Goal: Task Accomplishment & Management: Complete application form

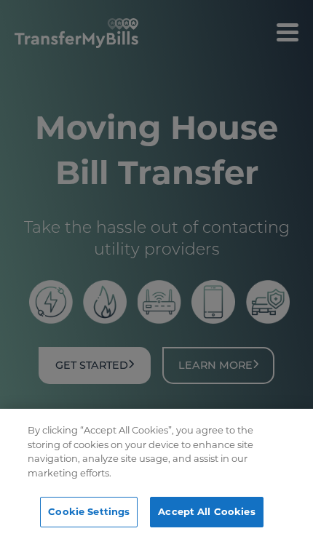
click at [109, 513] on button "Cookie Settings" at bounding box center [88, 512] width 97 height 31
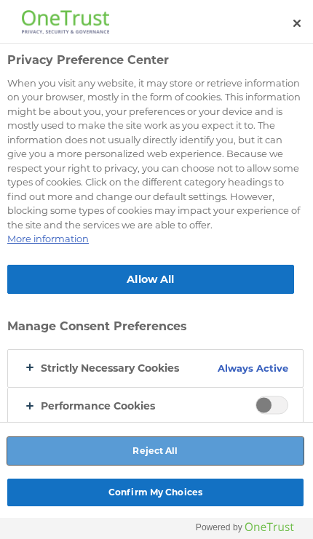
click at [177, 451] on button "Reject All" at bounding box center [155, 451] width 296 height 28
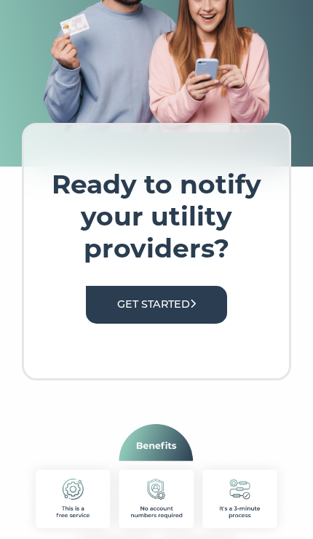
scroll to position [490, 0]
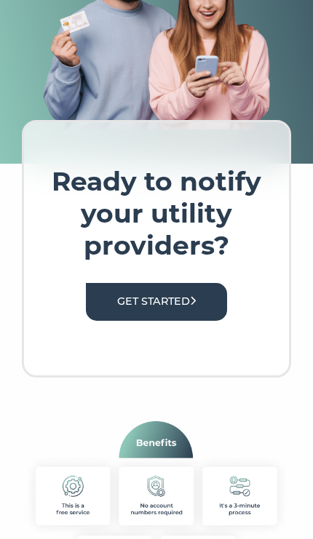
click at [210, 297] on link "Get Started" at bounding box center [156, 301] width 141 height 37
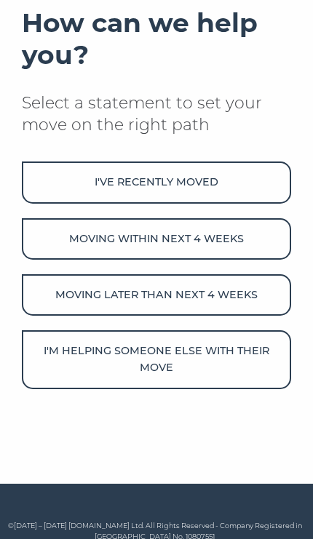
scroll to position [207, 0]
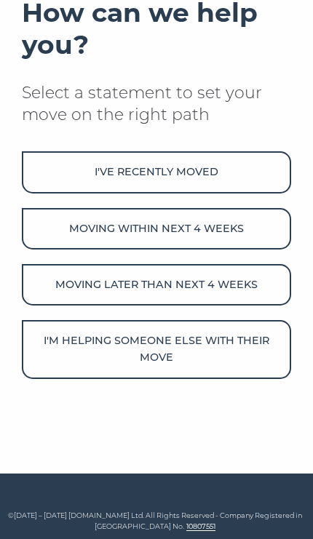
click at [224, 175] on button "I've recently moved" at bounding box center [156, 171] width 269 height 41
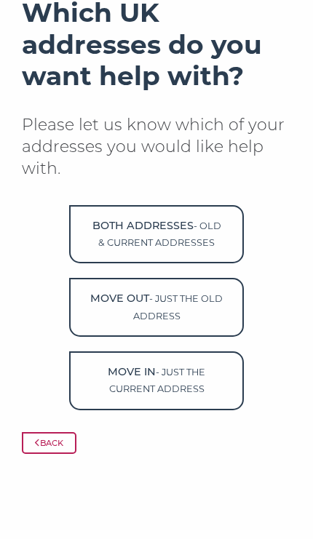
click at [195, 377] on button "Move in - just the current address" at bounding box center [156, 380] width 175 height 59
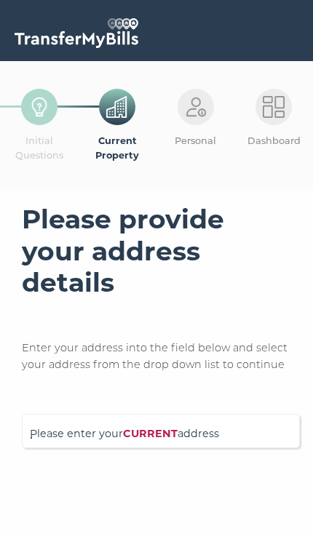
click at [205, 434] on span "Please enter your CURRENT address" at bounding box center [161, 438] width 262 height 25
click at [205, 434] on input "Please enter your CURRENT address" at bounding box center [141, 429] width 223 height 15
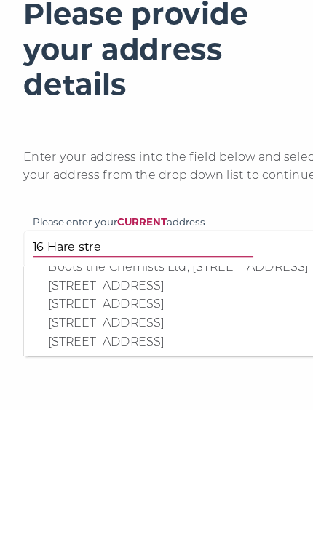
scroll to position [60, 0]
type input "16 Hare stre"
click at [195, 436] on p "16 Hare Street Springs, Harlow, CM19 4AL" at bounding box center [167, 444] width 247 height 17
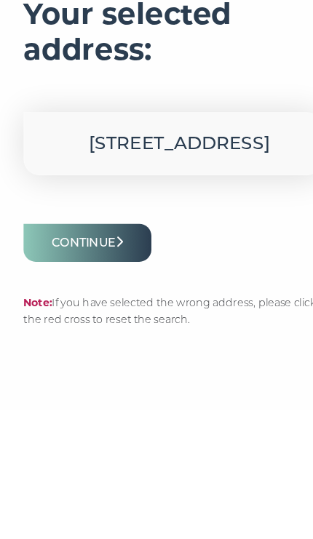
scroll to position [137, 0]
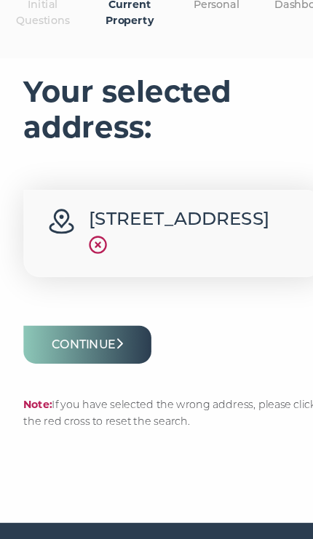
click at [111, 314] on icon "submit" at bounding box center [108, 309] width 7 height 10
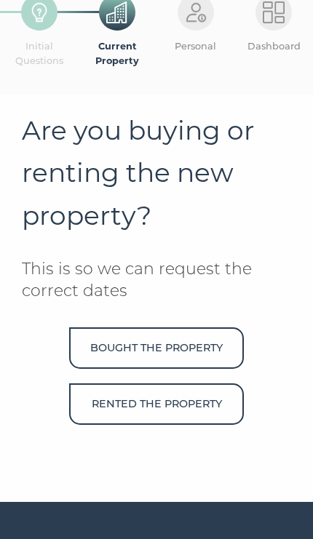
scroll to position [125, 0]
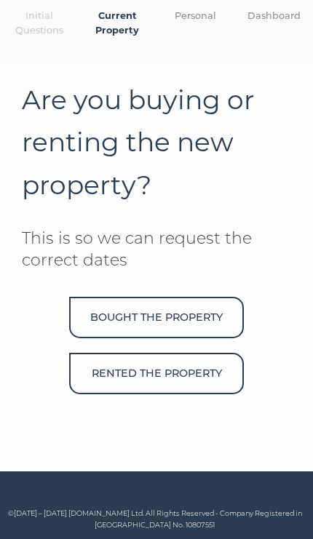
click at [191, 371] on button "Rented the property" at bounding box center [156, 373] width 175 height 41
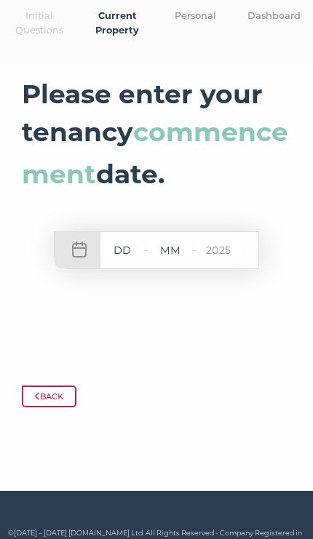
click at [124, 260] on input "text" at bounding box center [122, 251] width 44 height 18
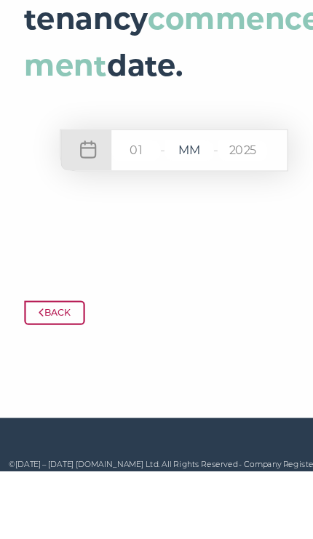
type input "01"
click at [175, 242] on input "text" at bounding box center [170, 251] width 44 height 18
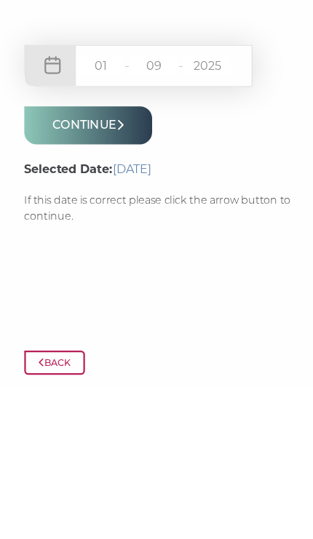
type input "09"
click at [110, 298] on icon "submit" at bounding box center [108, 303] width 7 height 10
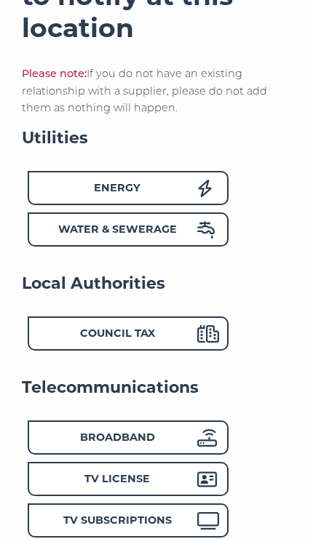
scroll to position [283, 0]
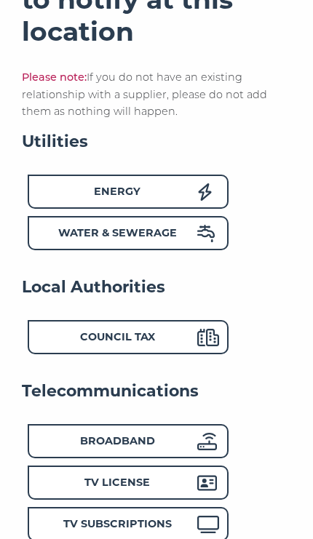
click at [170, 232] on strong "Water & Sewerage" at bounding box center [117, 232] width 119 height 13
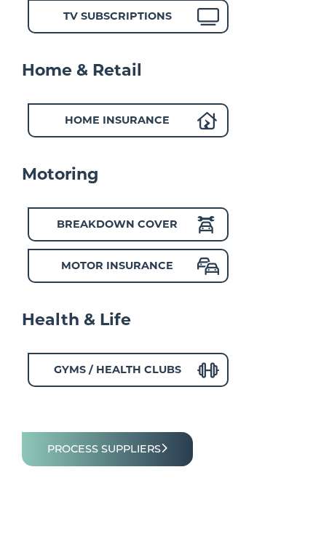
scroll to position [782, 0]
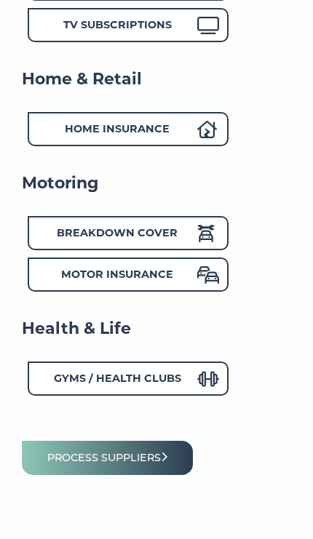
click at [162, 448] on button "Process suppliers" at bounding box center [107, 458] width 171 height 34
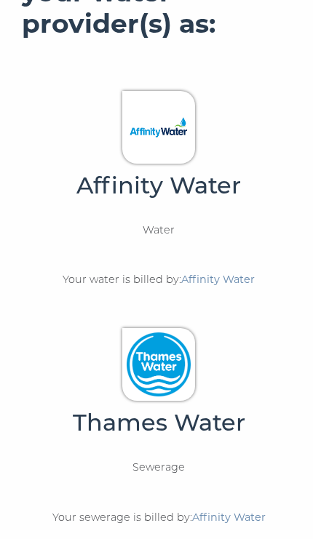
scroll to position [236, 0]
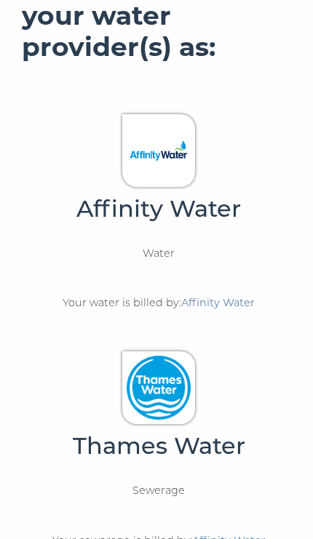
click at [188, 151] on img at bounding box center [159, 151] width 64 height 64
click at [202, 197] on h4 "Affinity Water" at bounding box center [158, 208] width 269 height 29
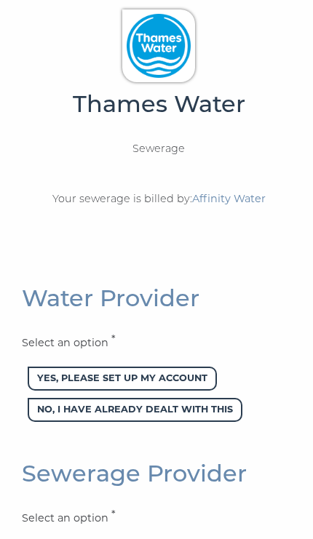
scroll to position [581, 0]
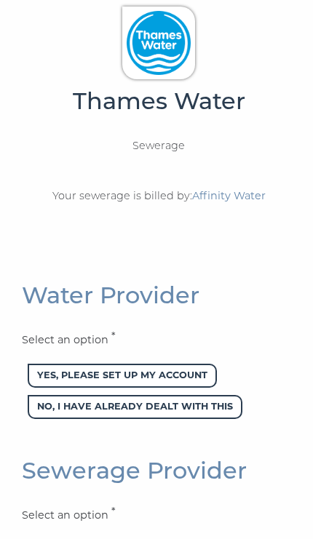
click at [198, 371] on span "Yes, please set up my account" at bounding box center [122, 376] width 189 height 24
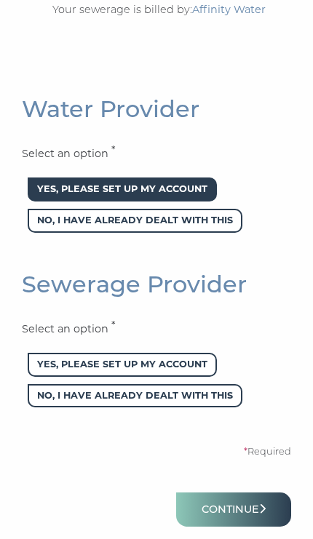
scroll to position [767, 0]
click at [249, 505] on button "Continue" at bounding box center [233, 510] width 115 height 34
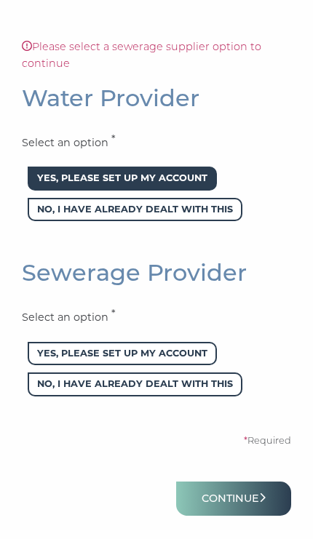
scroll to position [824, 0]
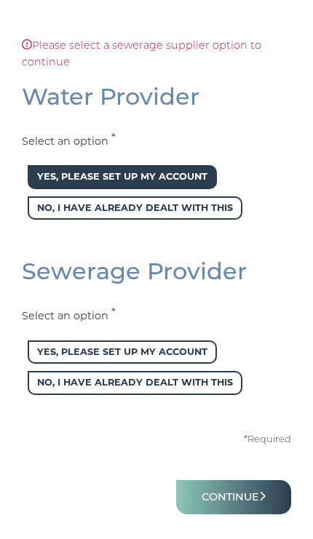
click at [223, 377] on span "No, I have already dealt with this" at bounding box center [135, 383] width 215 height 24
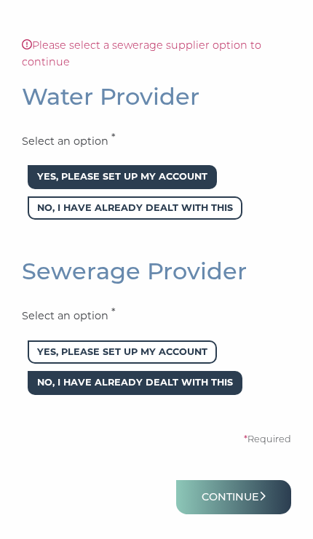
click at [251, 498] on button "Continue" at bounding box center [233, 497] width 115 height 34
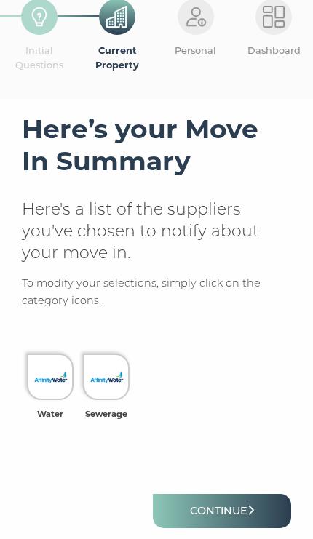
scroll to position [91, 0]
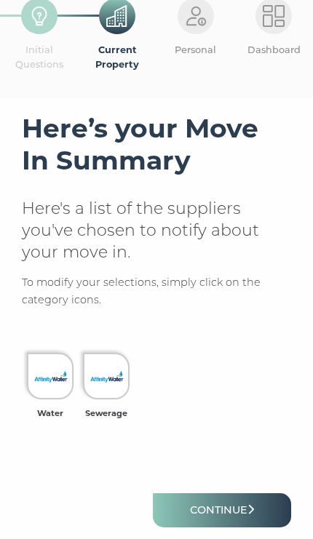
click at [228, 508] on link "Continue" at bounding box center [222, 510] width 138 height 34
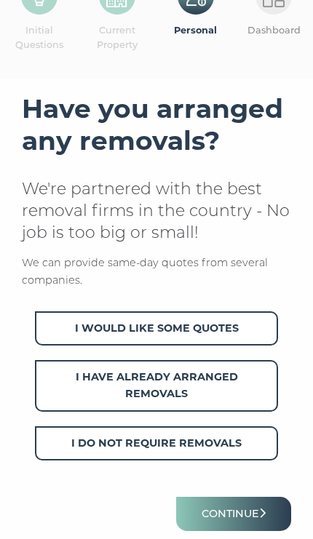
scroll to position [111, 0]
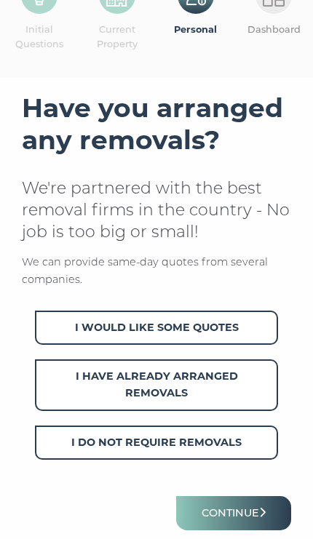
click at [234, 439] on span "I Do Not Require Removals" at bounding box center [156, 443] width 243 height 34
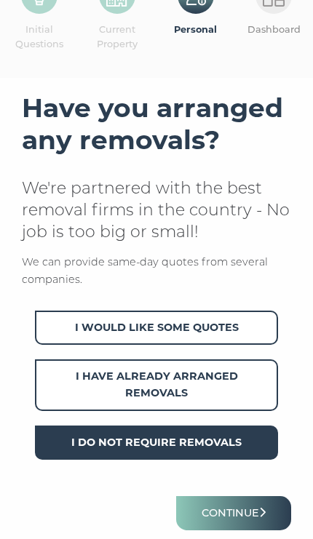
click at [261, 509] on icon "submit" at bounding box center [262, 512] width 7 height 10
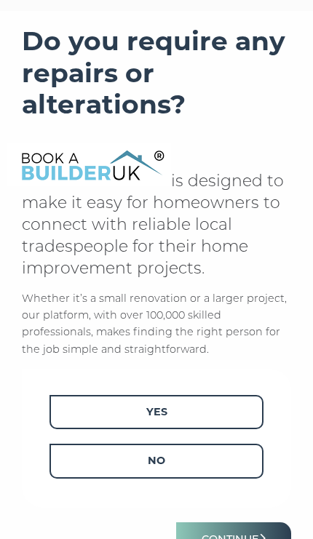
scroll to position [178, 0]
click at [210, 461] on span "No" at bounding box center [156, 461] width 214 height 34
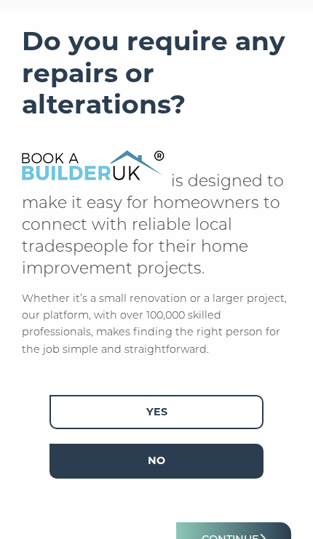
click at [258, 531] on button "Continue" at bounding box center [233, 539] width 115 height 34
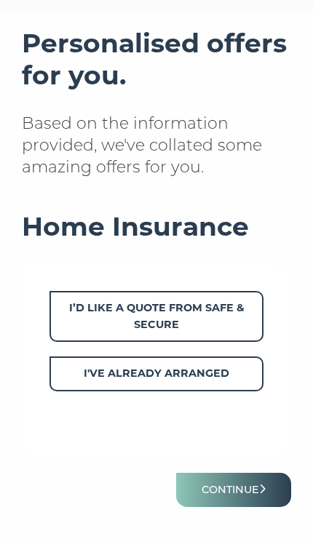
scroll to position [177, 0]
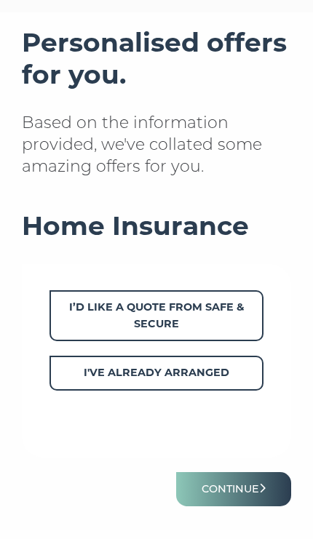
click at [249, 490] on button "Continue" at bounding box center [233, 489] width 115 height 34
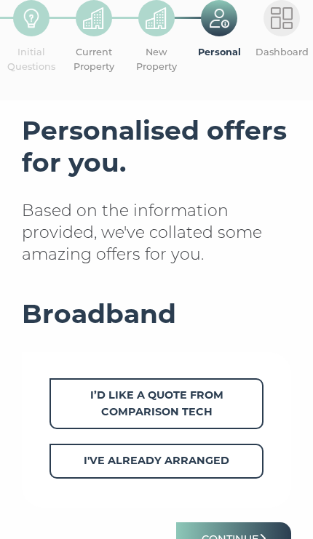
scroll to position [89, 0]
click at [247, 535] on button "Continue" at bounding box center [233, 539] width 115 height 34
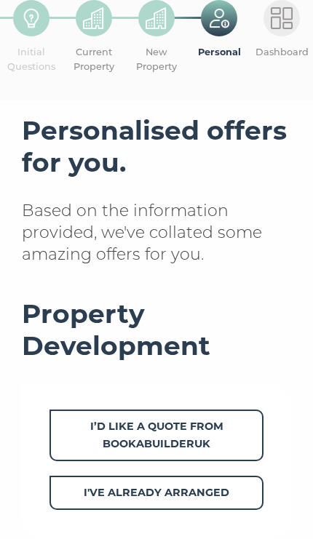
scroll to position [94, 0]
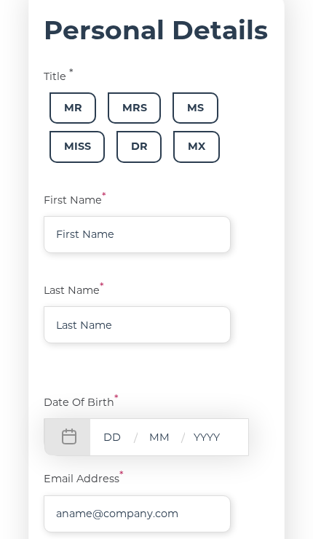
scroll to position [210, 0]
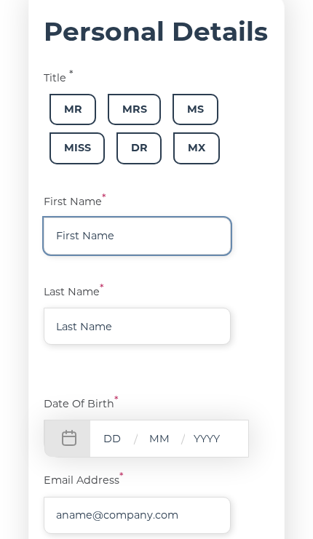
click at [174, 248] on input "text" at bounding box center [137, 236] width 187 height 37
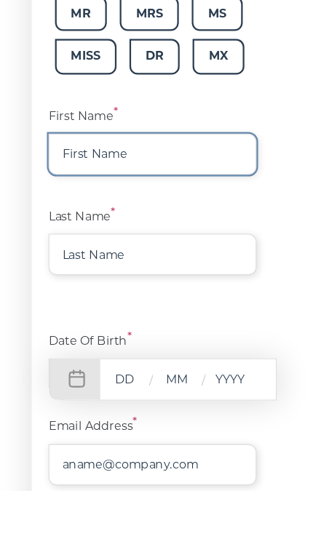
type input "Salome"
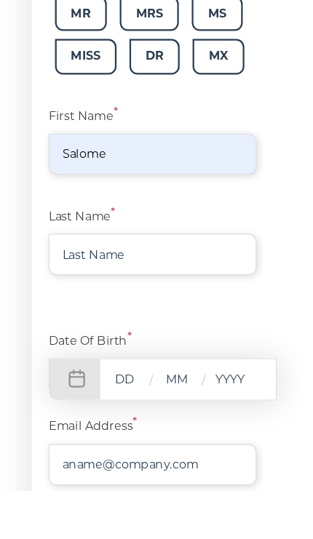
scroll to position [254, 0]
type input "Kokuro"
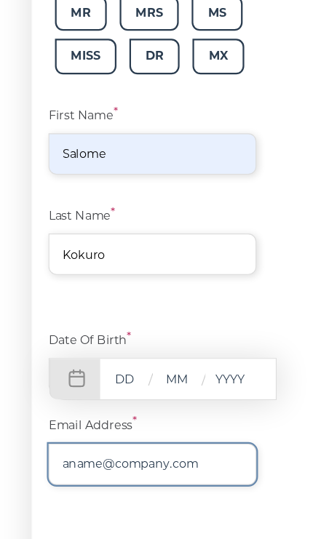
type input "[PERSON_NAME][EMAIL_ADDRESS][DOMAIN_NAME]"
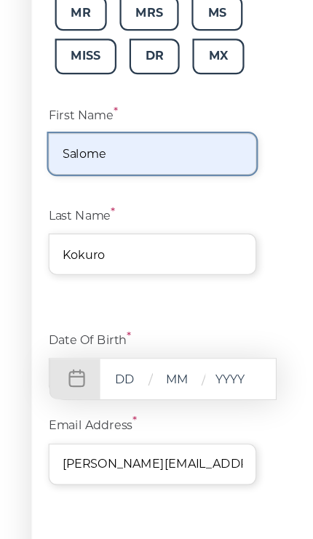
type input "07438750069"
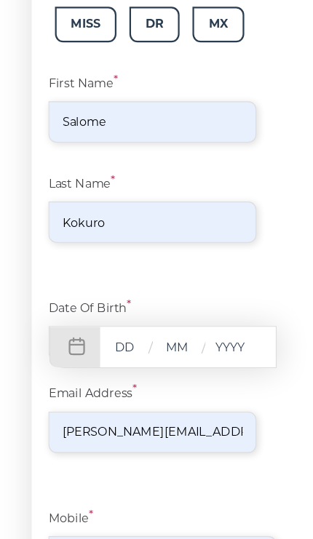
click at [115, 311] on input "text" at bounding box center [112, 312] width 44 height 18
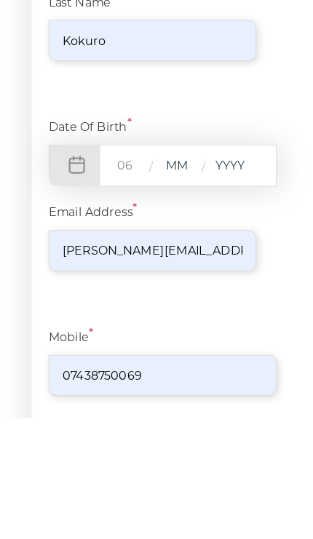
type input "06"
click at [164, 303] on input "text" at bounding box center [160, 312] width 44 height 18
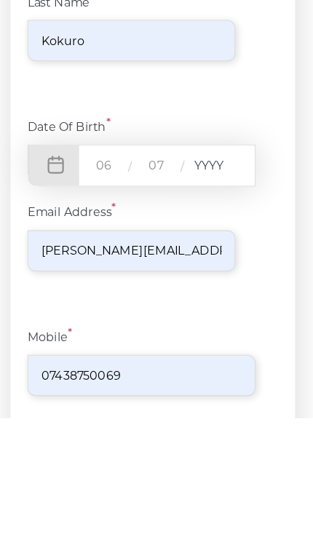
type input "07"
click at [185, 303] on input "text" at bounding box center [207, 312] width 44 height 18
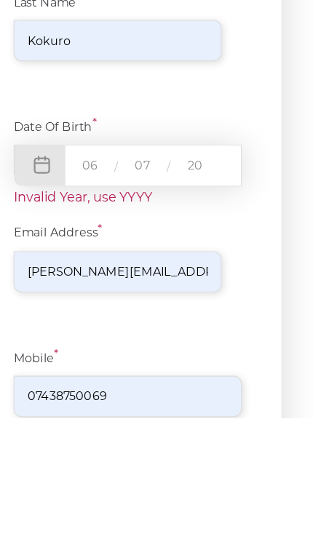
type input "2"
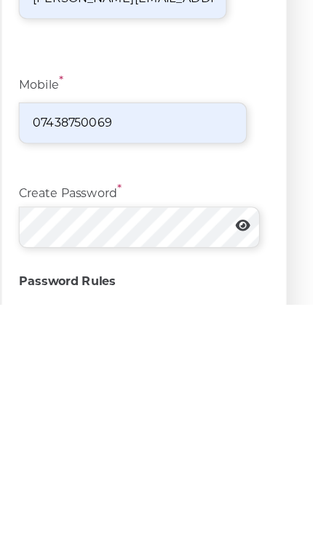
scroll to position [495, 0]
type input "1986"
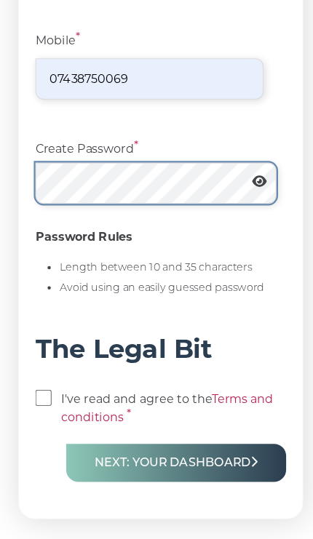
scroll to position [800, 0]
type input "[PERSON_NAME][EMAIL_ADDRESS][DOMAIN_NAME]"
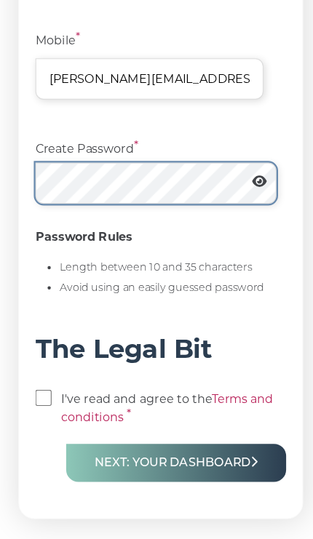
scroll to position [800, 0]
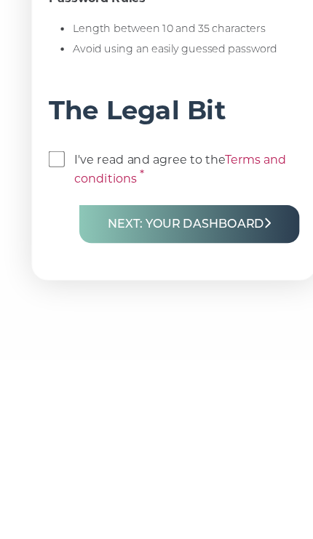
click at [55, 351] on input "checkbox" at bounding box center [51, 358] width 15 height 15
checkbox input "true"
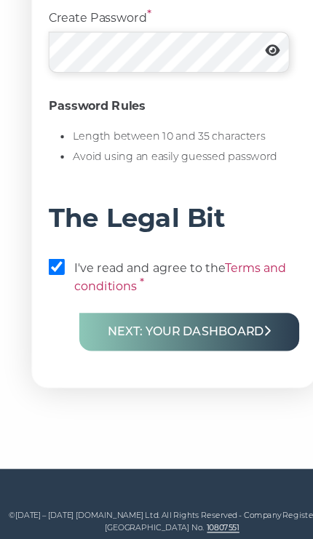
click at [203, 335] on button "Next: Your Dashboard" at bounding box center [170, 352] width 198 height 34
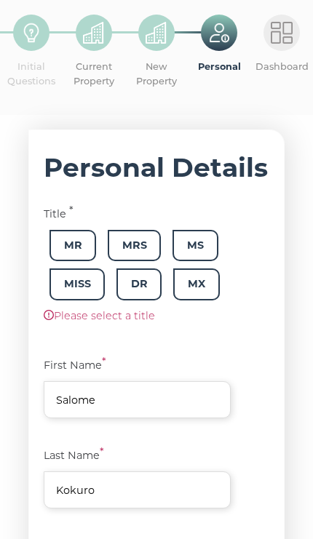
scroll to position [74, 0]
click at [151, 246] on span "Mrs" at bounding box center [134, 245] width 53 height 31
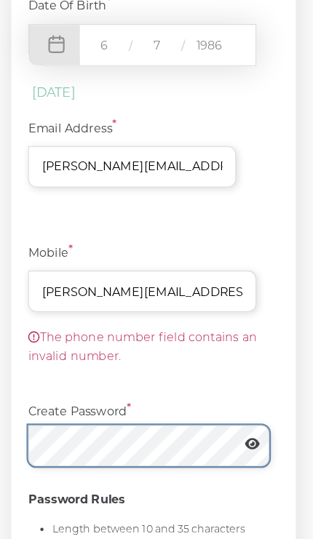
scroll to position [637, 0]
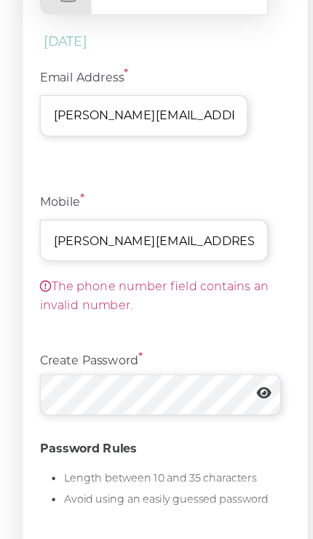
click at [178, 244] on input "[PERSON_NAME][EMAIL_ADDRESS][DOMAIN_NAME]" at bounding box center [146, 262] width 205 height 37
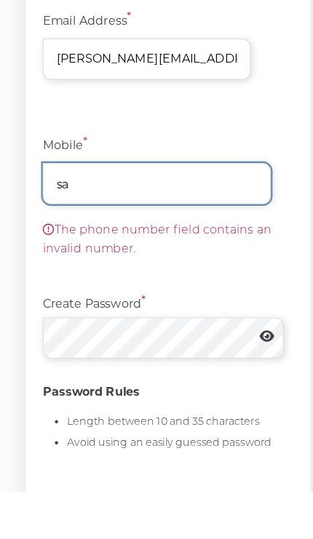
type input "s"
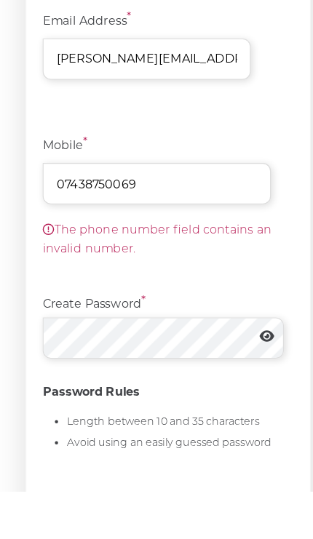
scroll to position [733, 0]
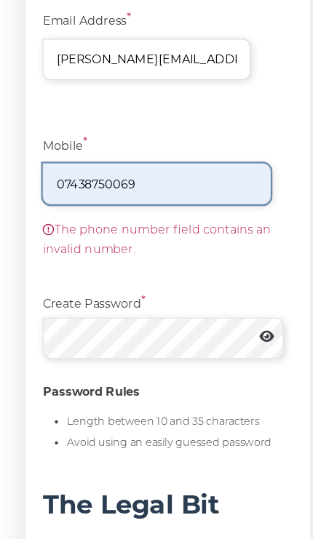
click at [188, 167] on input "07438750069" at bounding box center [146, 165] width 205 height 37
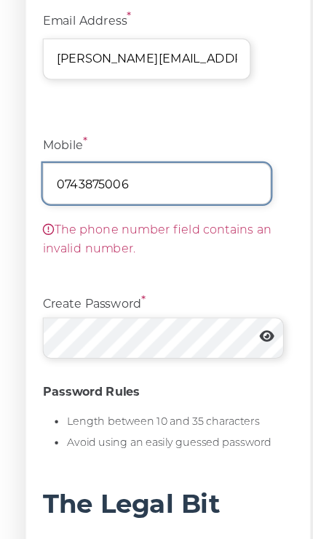
type input "07438750069"
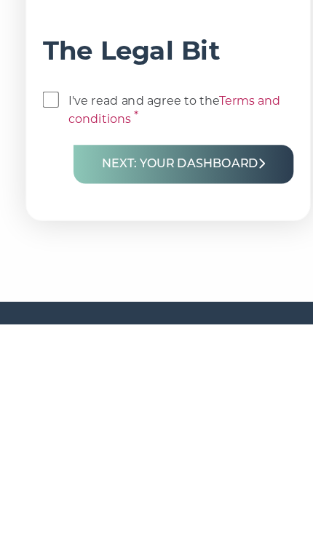
scroll to position [897, 0]
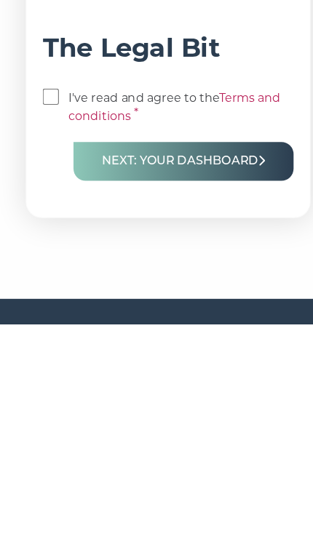
click at [49, 327] on input "checkbox" at bounding box center [51, 334] width 15 height 15
checkbox input "true"
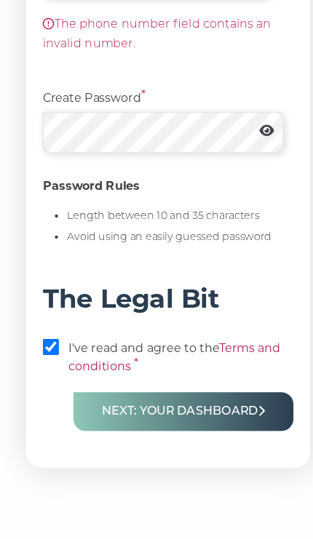
click at [201, 367] on button "Next: Your Dashboard" at bounding box center [170, 370] width 198 height 34
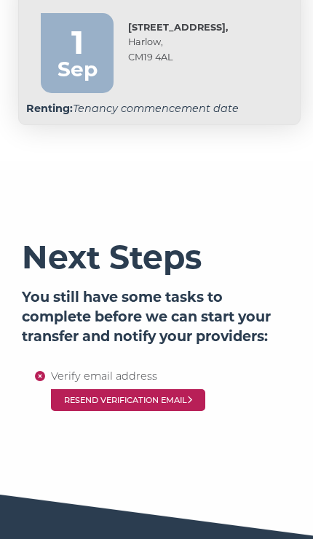
scroll to position [377, 0]
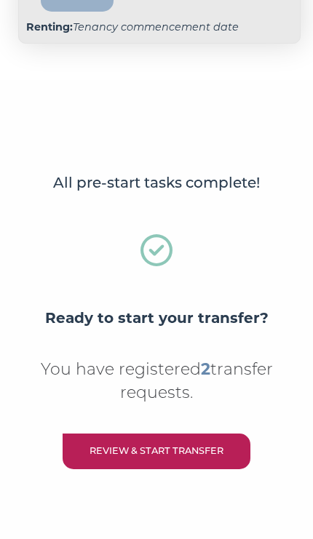
scroll to position [394, 0]
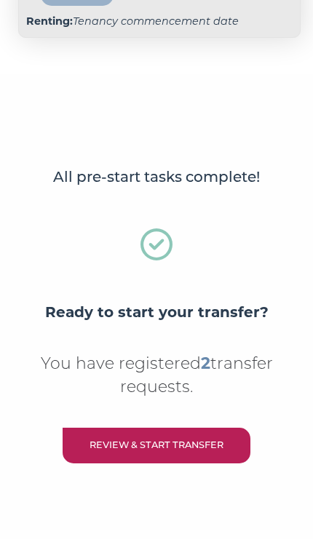
click at [205, 448] on link "Review & Start Transfer" at bounding box center [157, 446] width 188 height 36
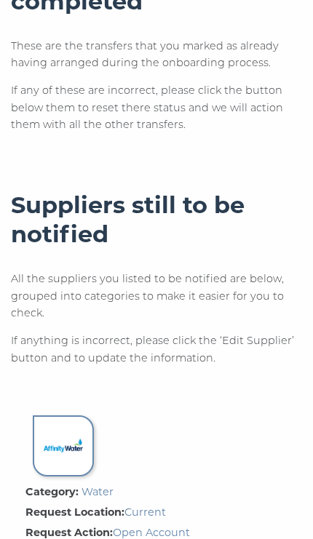
scroll to position [953, 0]
